Goal: Task Accomplishment & Management: Use online tool/utility

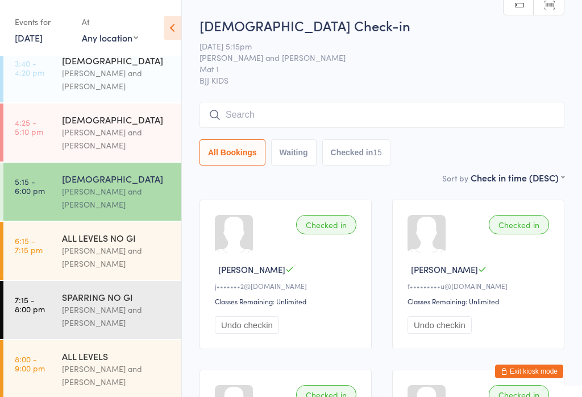
scroll to position [310, 0]
click at [130, 251] on div "[PERSON_NAME] and [PERSON_NAME]" at bounding box center [117, 257] width 110 height 26
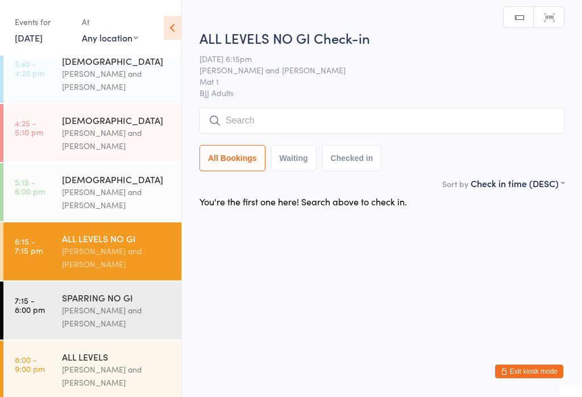
click at [236, 120] on input "search" at bounding box center [381, 120] width 365 height 26
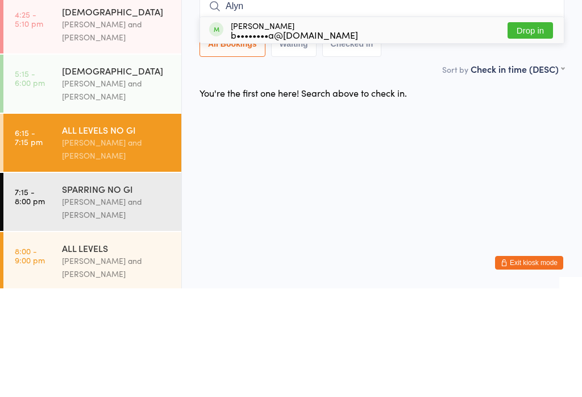
type input "Alyn"
click at [534, 131] on button "Drop in" at bounding box center [529, 139] width 45 height 16
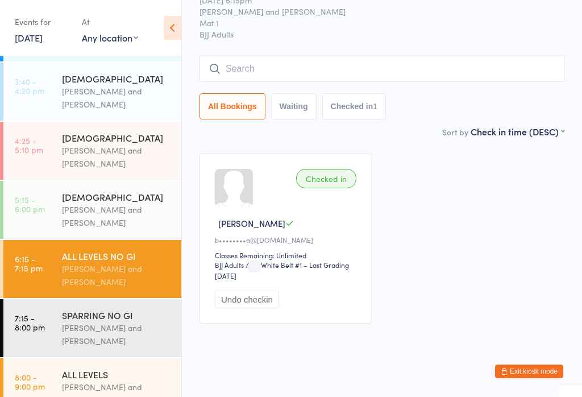
scroll to position [49, 0]
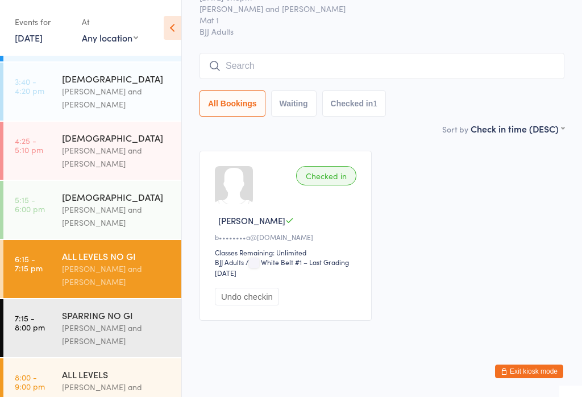
click at [233, 66] on input "search" at bounding box center [381, 66] width 365 height 26
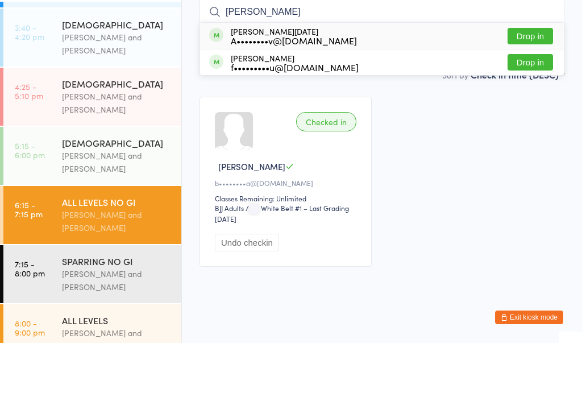
type input "[PERSON_NAME]"
click at [532, 82] on button "Drop in" at bounding box center [529, 90] width 45 height 16
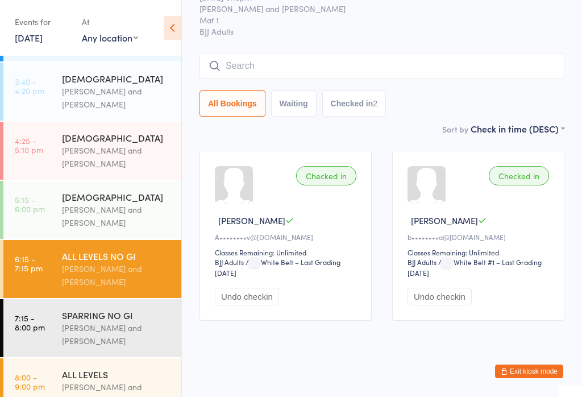
click at [253, 304] on button "Undo checkin" at bounding box center [247, 296] width 64 height 18
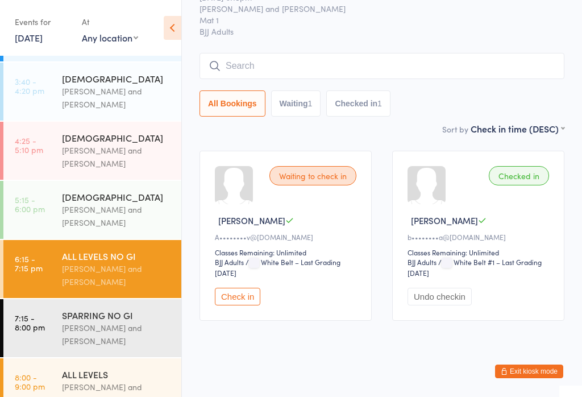
click at [457, 301] on button "Undo checkin" at bounding box center [439, 296] width 64 height 18
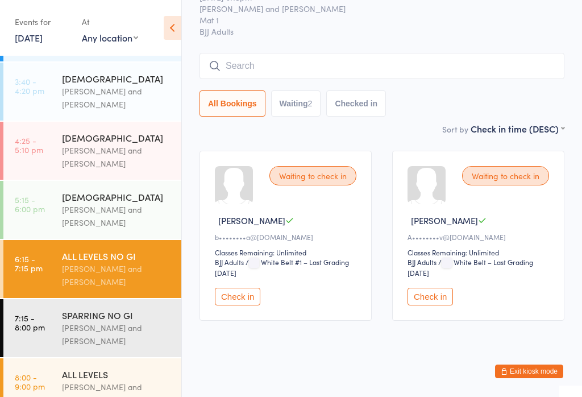
click at [124, 262] on div "[PERSON_NAME] and [PERSON_NAME]" at bounding box center [117, 275] width 110 height 26
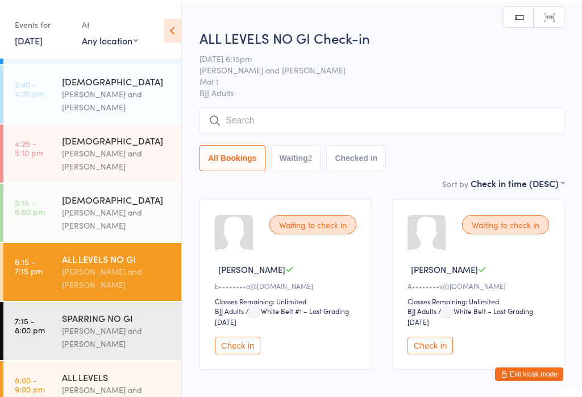
scroll to position [0, 0]
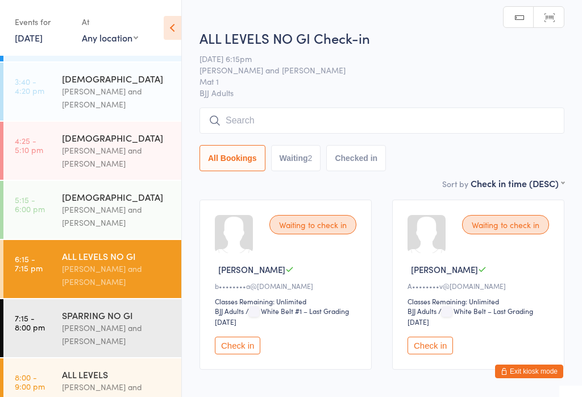
click at [361, 123] on input "search" at bounding box center [381, 120] width 365 height 26
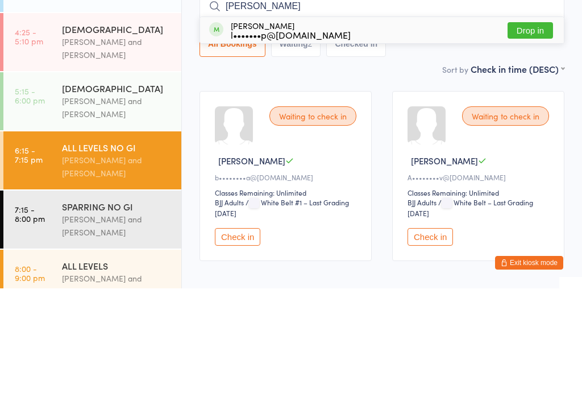
type input "[PERSON_NAME]"
click at [366, 126] on div "[PERSON_NAME] l•••••••p@[DOMAIN_NAME] Drop in" at bounding box center [382, 139] width 364 height 26
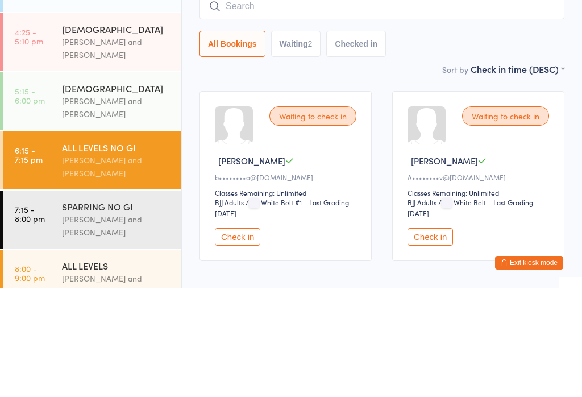
scroll to position [66, 0]
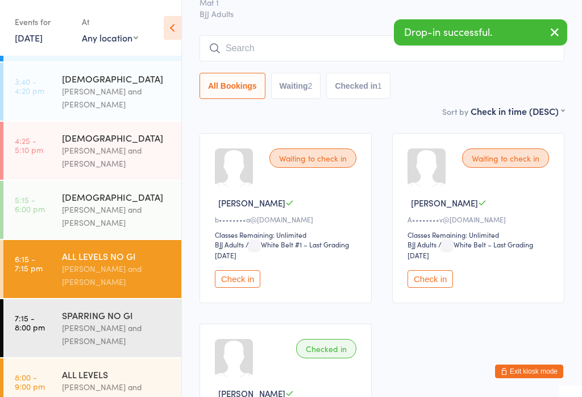
click at [233, 282] on button "Check in" at bounding box center [237, 279] width 45 height 18
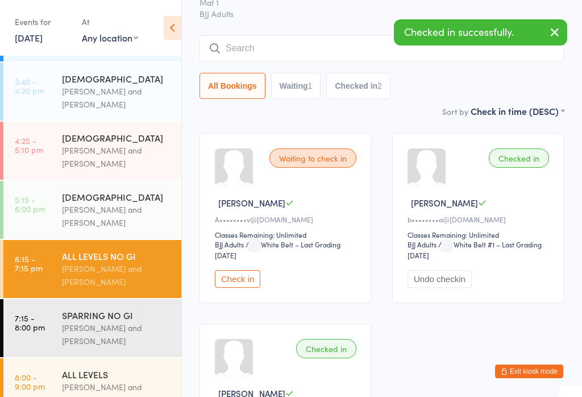
click at [240, 287] on button "Check in" at bounding box center [237, 279] width 45 height 18
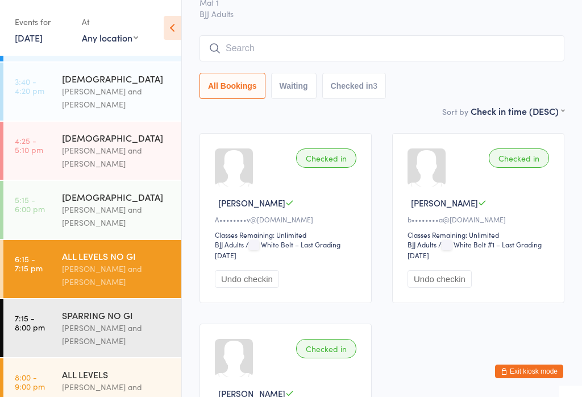
click at [264, 50] on input "search" at bounding box center [381, 48] width 365 height 26
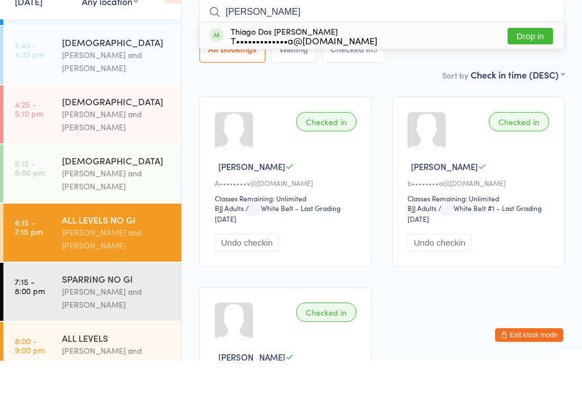
type input "[PERSON_NAME]"
click at [528, 64] on button "Drop in" at bounding box center [529, 72] width 45 height 16
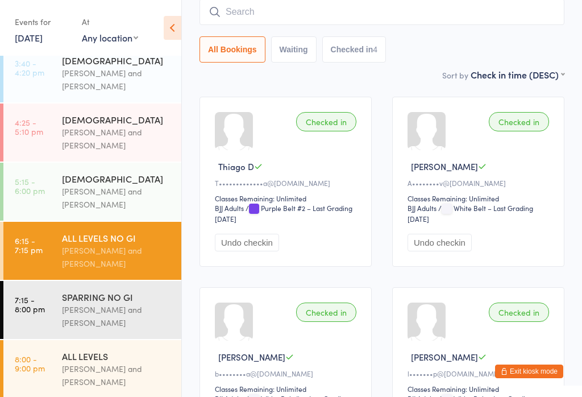
scroll to position [310, 0]
click at [139, 367] on div "[PERSON_NAME] and [PERSON_NAME]" at bounding box center [117, 375] width 110 height 26
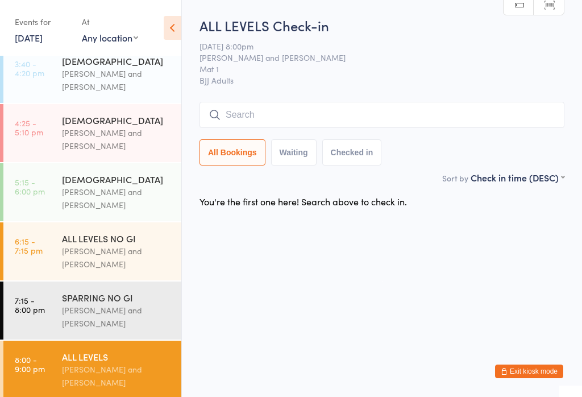
click at [378, 122] on input "search" at bounding box center [381, 115] width 365 height 26
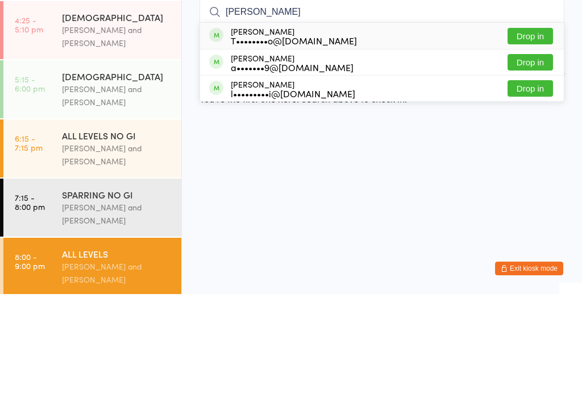
type input "[PERSON_NAME]"
click at [541, 131] on button "Drop in" at bounding box center [529, 139] width 45 height 16
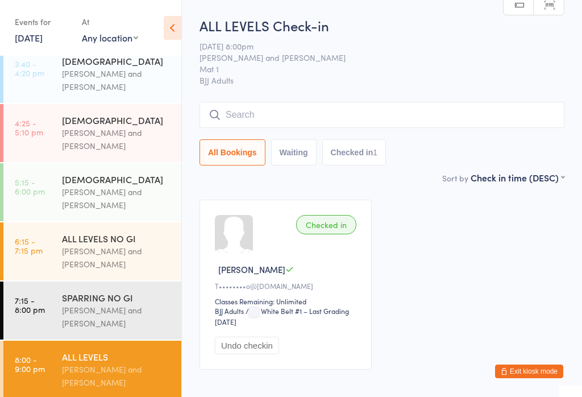
click at [373, 116] on input "search" at bounding box center [381, 115] width 365 height 26
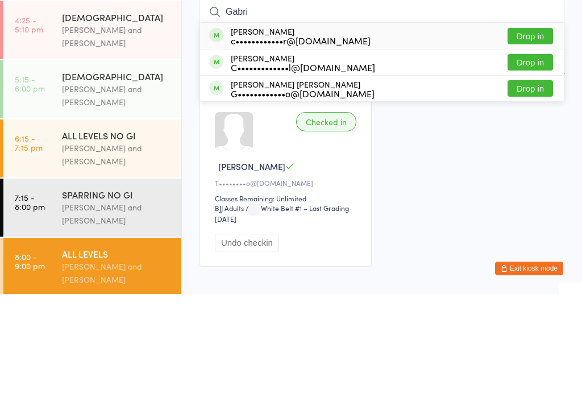
type input "Gabri"
click at [537, 183] on button "Drop in" at bounding box center [529, 191] width 45 height 16
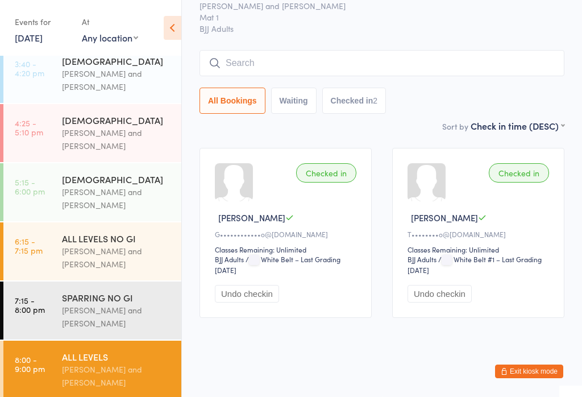
click at [336, 50] on input "search" at bounding box center [381, 63] width 365 height 26
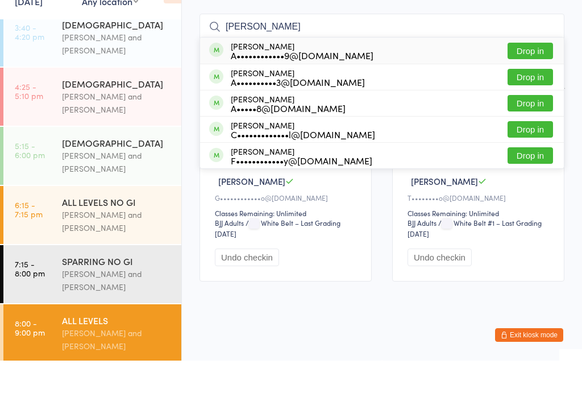
type input "[PERSON_NAME]"
click at [536, 79] on button "Drop in" at bounding box center [529, 87] width 45 height 16
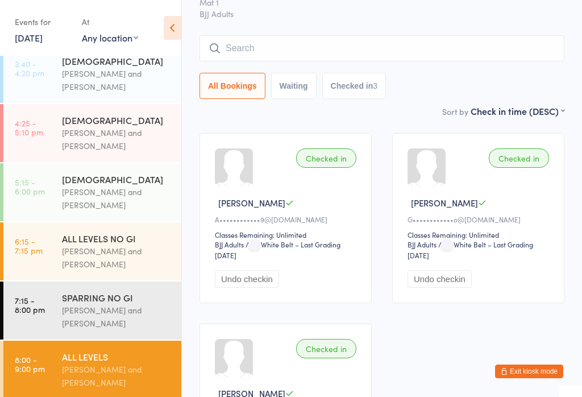
click at [403, 28] on div "ALL LEVELS Check-in [DATE] 8:00pm [PERSON_NAME] and [PERSON_NAME] Mat 1 BJJ Adu…" at bounding box center [381, 26] width 365 height 155
click at [423, 30] on div "ALL LEVELS Check-in [DATE] 8:00pm [PERSON_NAME] and [PERSON_NAME] Mat 1 BJJ Adu…" at bounding box center [381, 26] width 365 height 155
click at [449, 46] on input "search" at bounding box center [381, 48] width 365 height 26
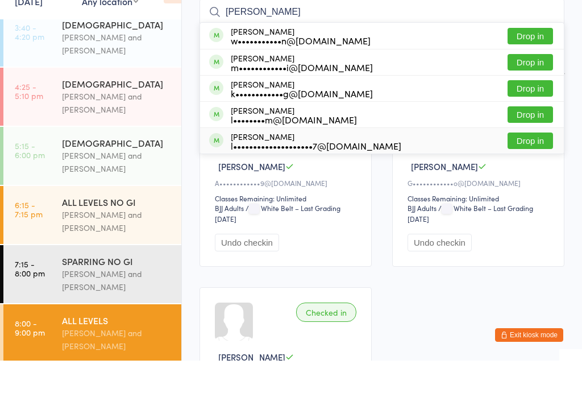
type input "[PERSON_NAME]"
click at [324, 177] on div "l••••••••••••••••••••7@[DOMAIN_NAME]" at bounding box center [316, 181] width 170 height 9
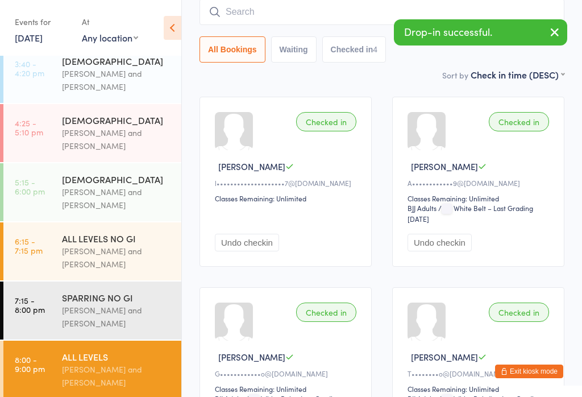
click at [229, 182] on div "l••••••••••••••••••••7@[DOMAIN_NAME]" at bounding box center [287, 183] width 145 height 10
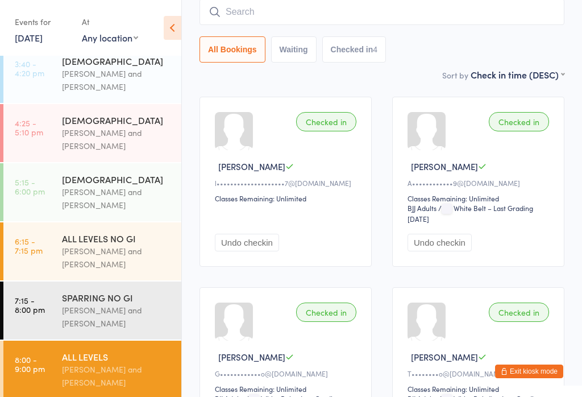
click at [247, 170] on span "[PERSON_NAME]" at bounding box center [251, 166] width 67 height 12
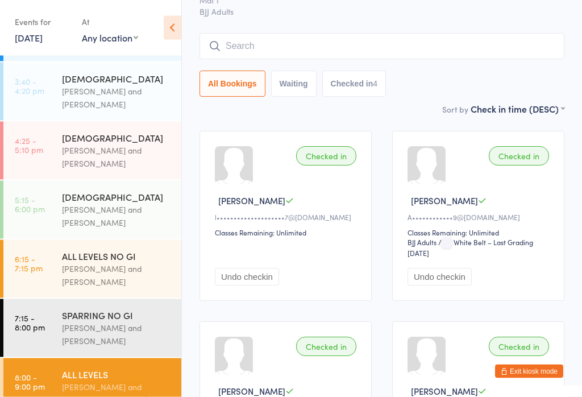
scroll to position [69, 0]
click at [269, 50] on input "search" at bounding box center [381, 45] width 365 height 26
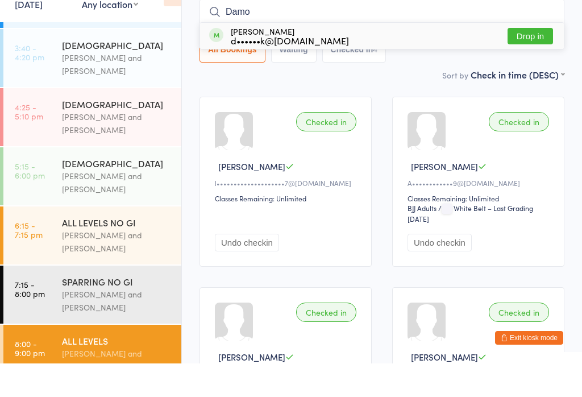
type input "Damo"
click at [532, 61] on button "Drop in" at bounding box center [529, 69] width 45 height 16
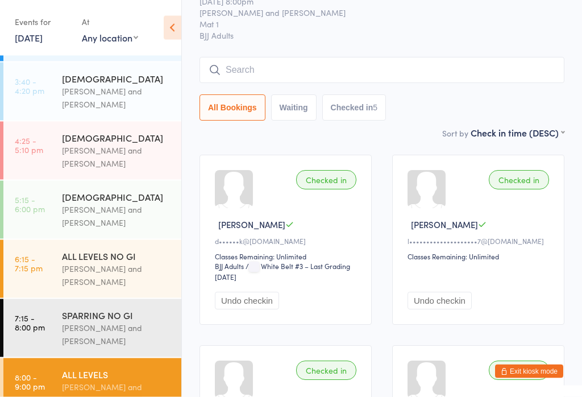
scroll to position [0, 0]
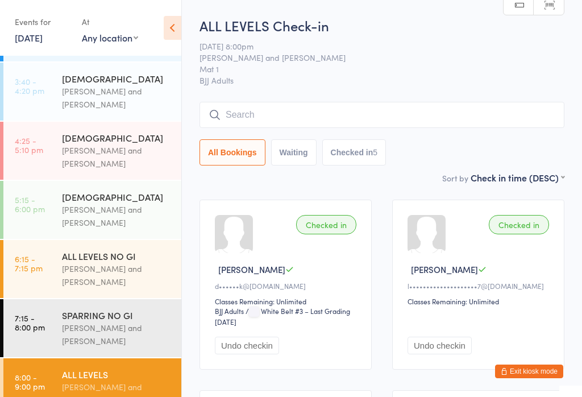
click at [419, 115] on input "search" at bounding box center [381, 115] width 365 height 26
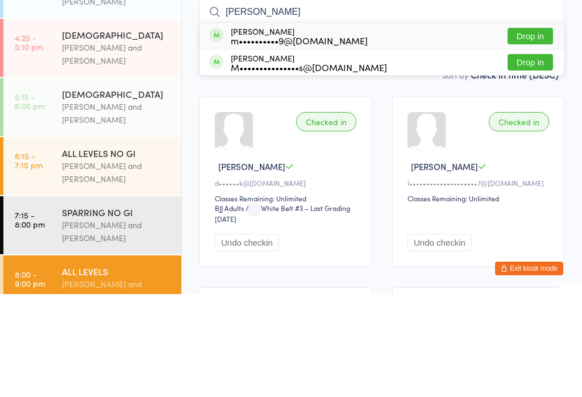
type input "[PERSON_NAME]"
click at [531, 131] on button "Drop in" at bounding box center [529, 139] width 45 height 16
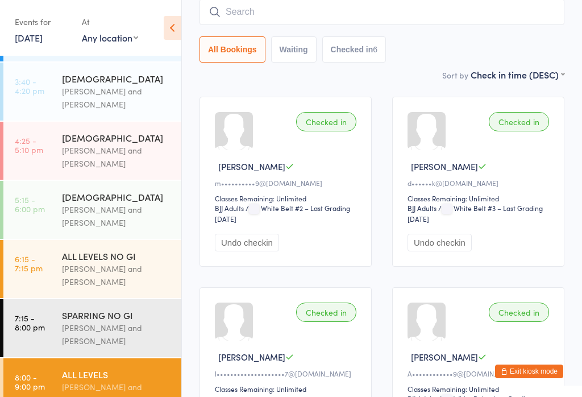
click at [520, 9] on input "search" at bounding box center [381, 12] width 365 height 26
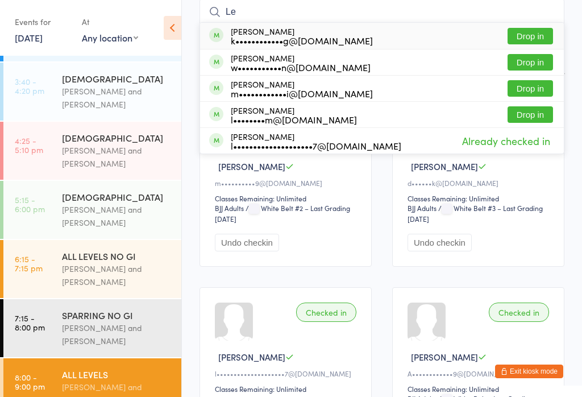
type input "L"
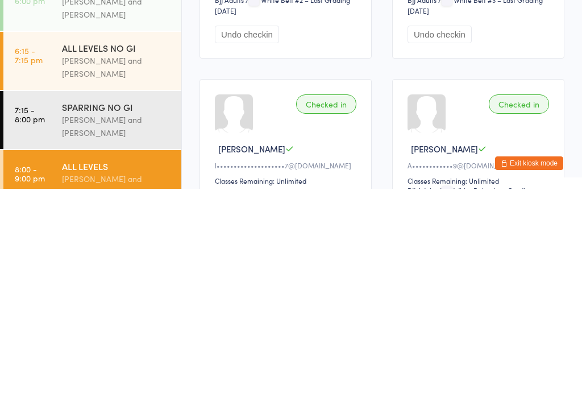
click at [143, 262] on div "[PERSON_NAME] and [PERSON_NAME]" at bounding box center [117, 275] width 110 height 26
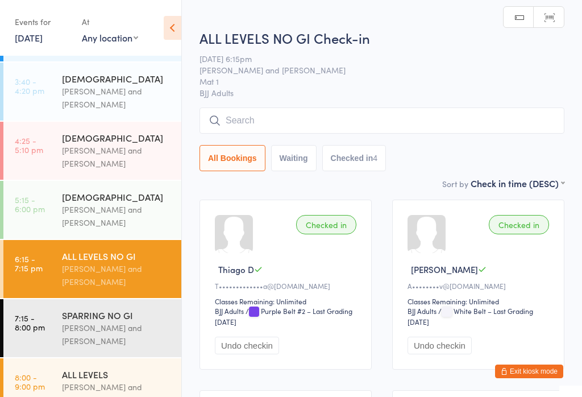
click at [302, 114] on input "search" at bounding box center [381, 120] width 365 height 26
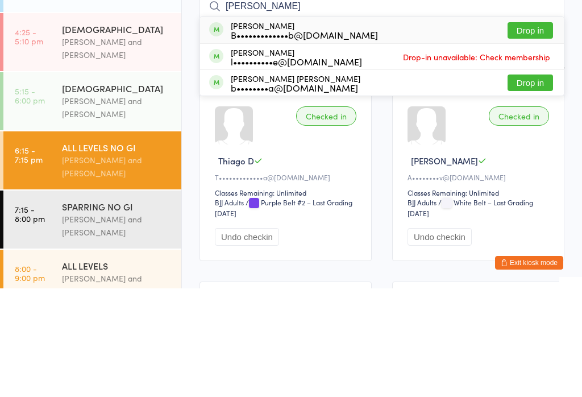
type input "[PERSON_NAME]"
click at [528, 183] on button "Drop in" at bounding box center [529, 191] width 45 height 16
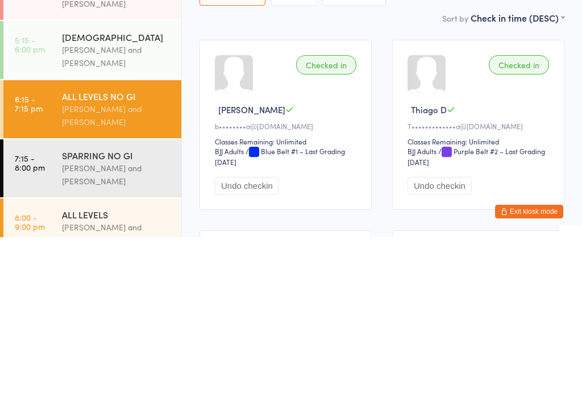
click at [128, 308] on div "SPARRING NO GI" at bounding box center [117, 314] width 110 height 12
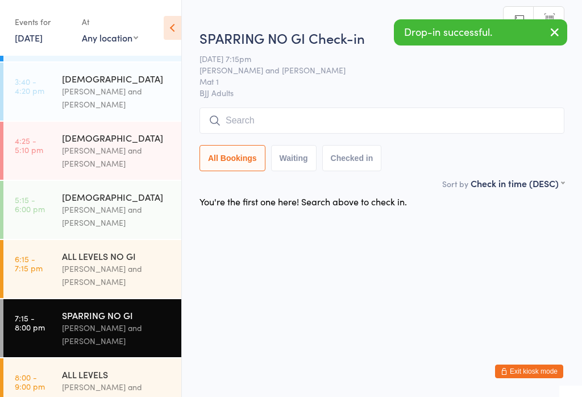
click at [302, 126] on input "search" at bounding box center [381, 120] width 365 height 26
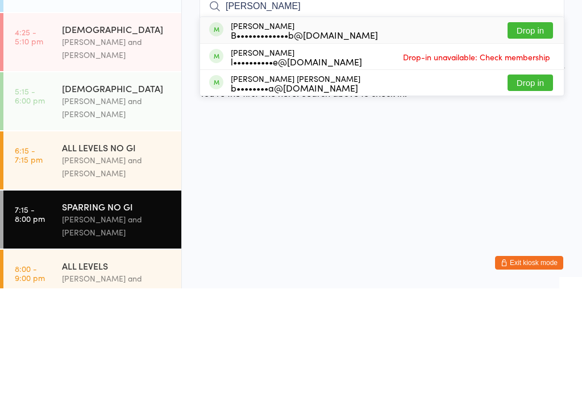
type input "[PERSON_NAME]"
click at [529, 183] on button "Drop in" at bounding box center [529, 191] width 45 height 16
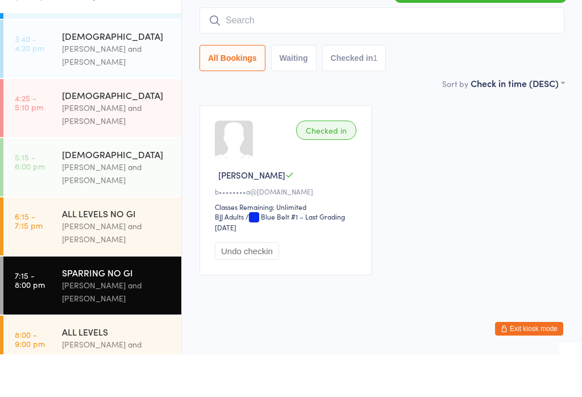
scroll to position [66, 0]
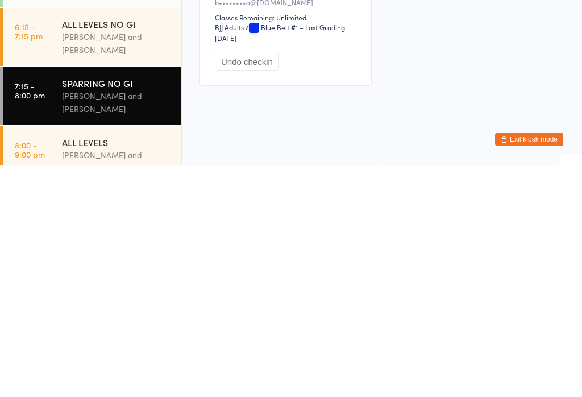
click at [96, 368] on div "ALL LEVELS" at bounding box center [117, 374] width 110 height 12
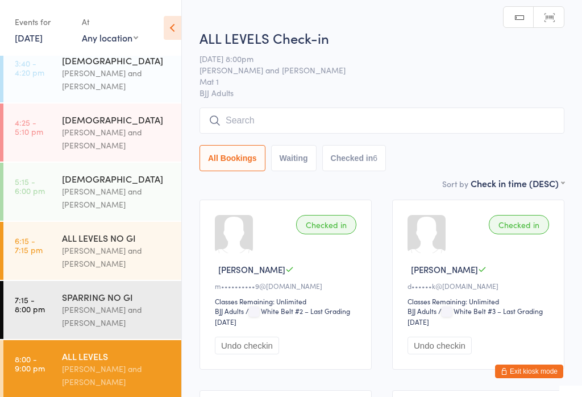
scroll to position [310, 0]
click at [127, 238] on div "ALL LEVELS NO GI" at bounding box center [117, 238] width 110 height 12
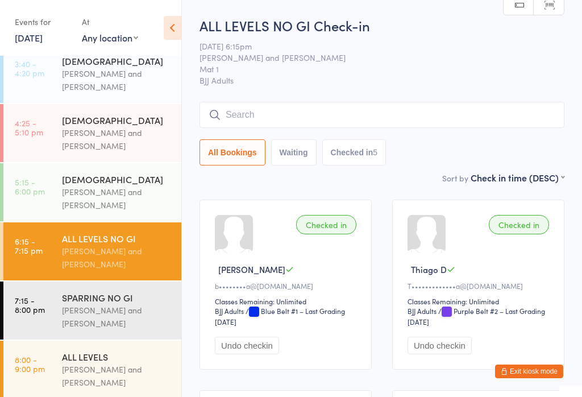
click at [493, 127] on input "search" at bounding box center [381, 115] width 365 height 26
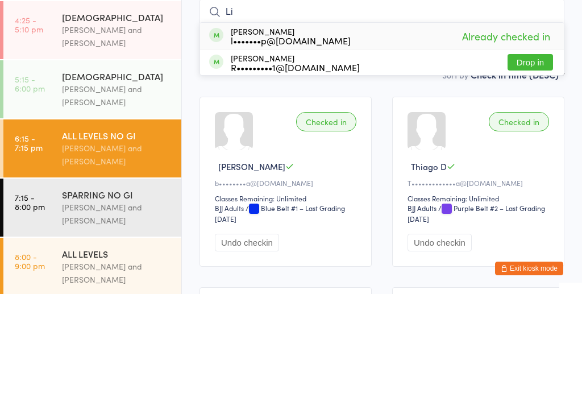
type input "L"
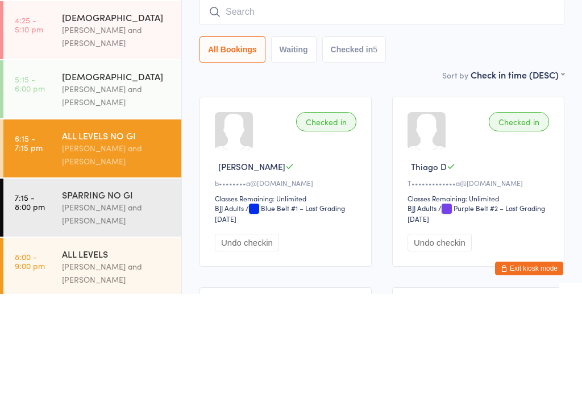
scroll to position [103, 0]
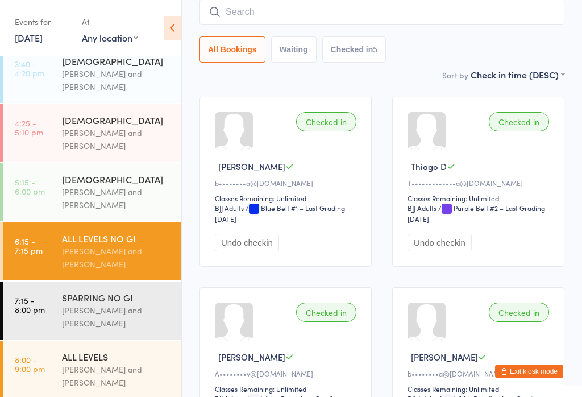
click at [233, 9] on input "search" at bounding box center [381, 12] width 365 height 26
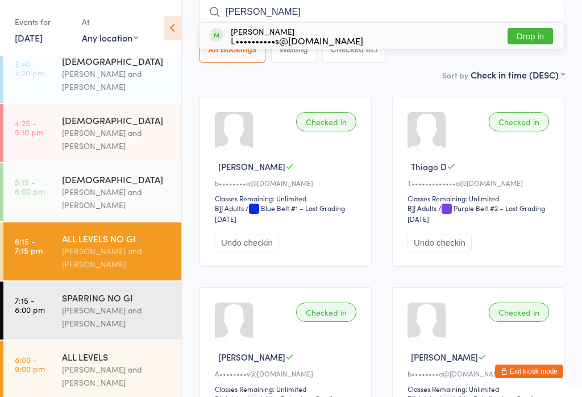
type input "[PERSON_NAME]"
click at [528, 43] on button "Drop in" at bounding box center [529, 36] width 45 height 16
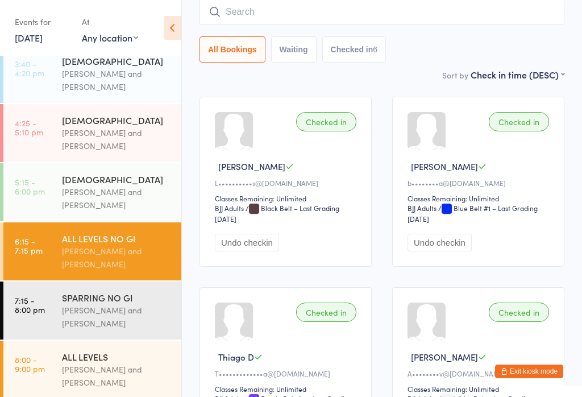
click at [130, 312] on div "[PERSON_NAME] and [PERSON_NAME]" at bounding box center [117, 316] width 110 height 26
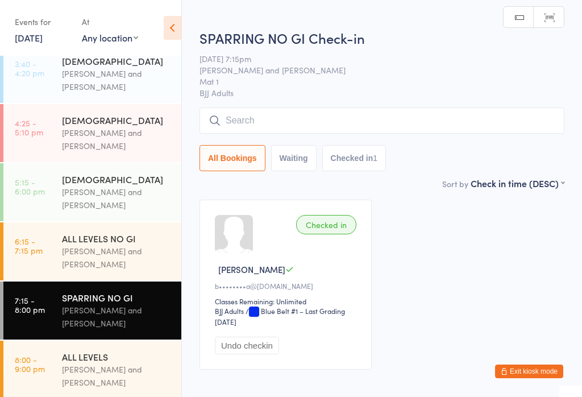
click at [280, 113] on input "search" at bounding box center [381, 120] width 365 height 26
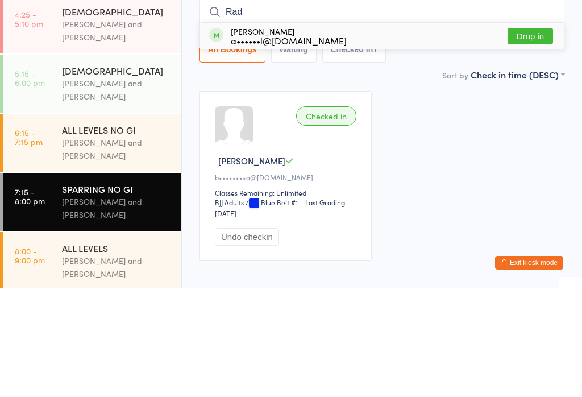
type input "Rad"
click at [533, 136] on button "Drop in" at bounding box center [529, 144] width 45 height 16
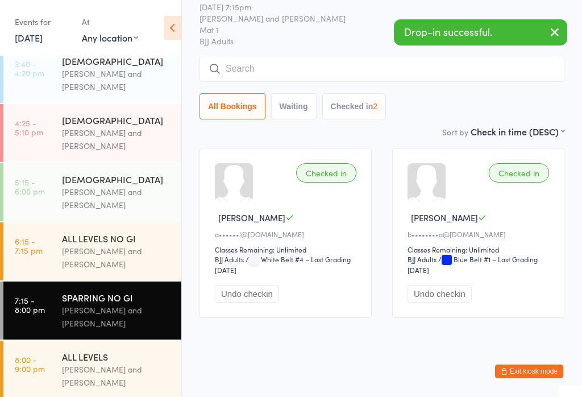
click at [130, 256] on div "[PERSON_NAME] and [PERSON_NAME]" at bounding box center [117, 257] width 110 height 26
